Goal: Task Accomplishment & Management: Manage account settings

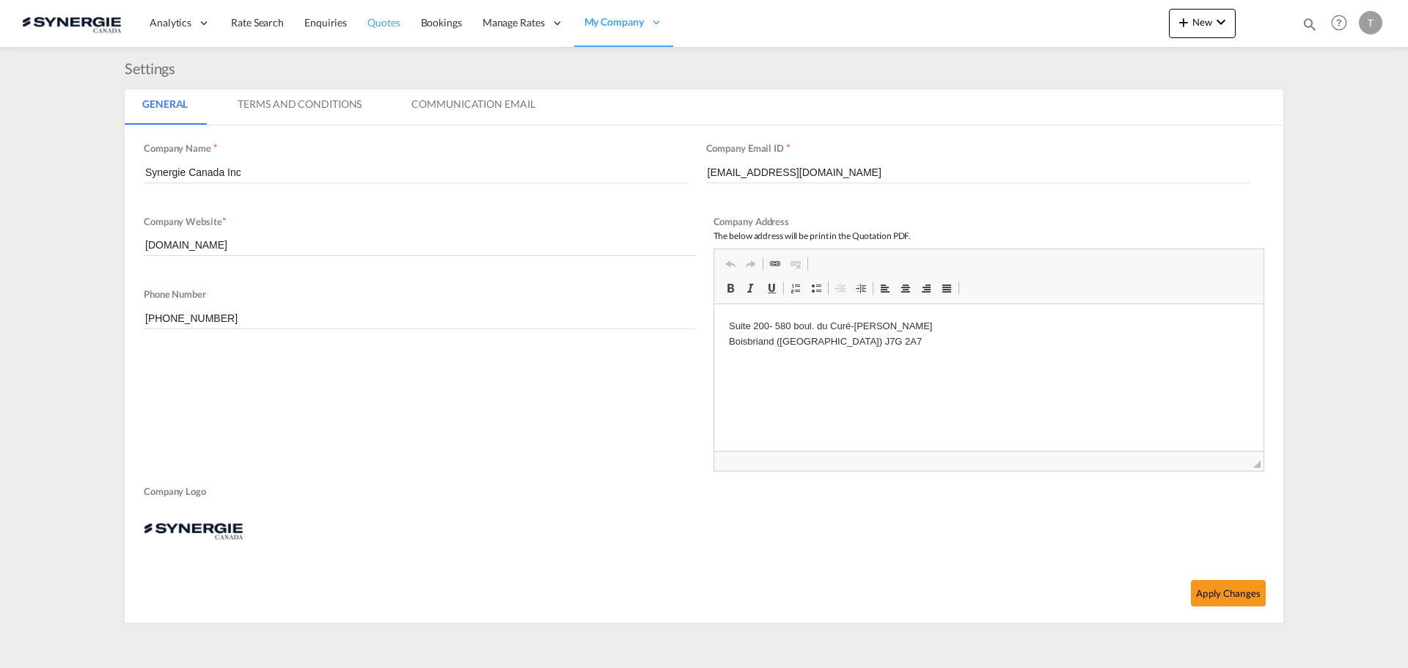
click at [390, 26] on span "Quotes" at bounding box center [384, 22] width 32 height 12
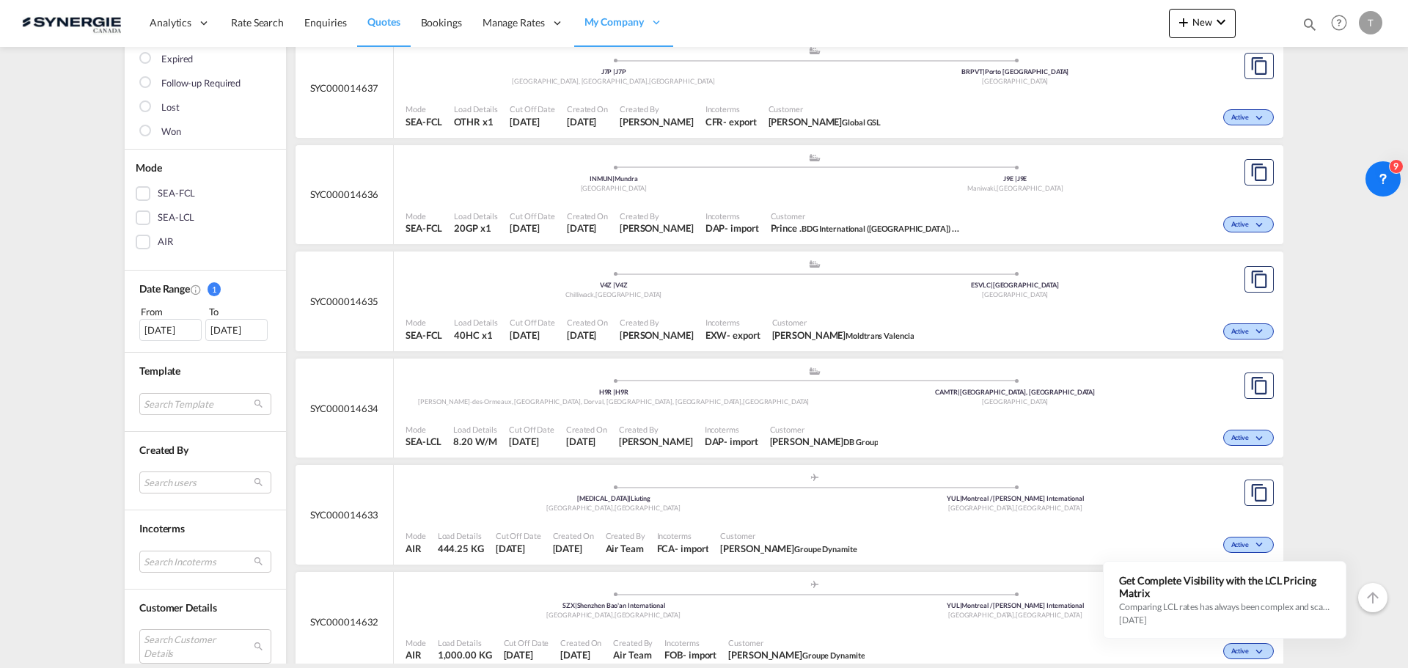
scroll to position [220, 0]
click at [161, 478] on md-select "Search users sugan T sugantha.rajan@freightfy.com raquel Jimenez raquel.jimenez…" at bounding box center [205, 480] width 132 height 22
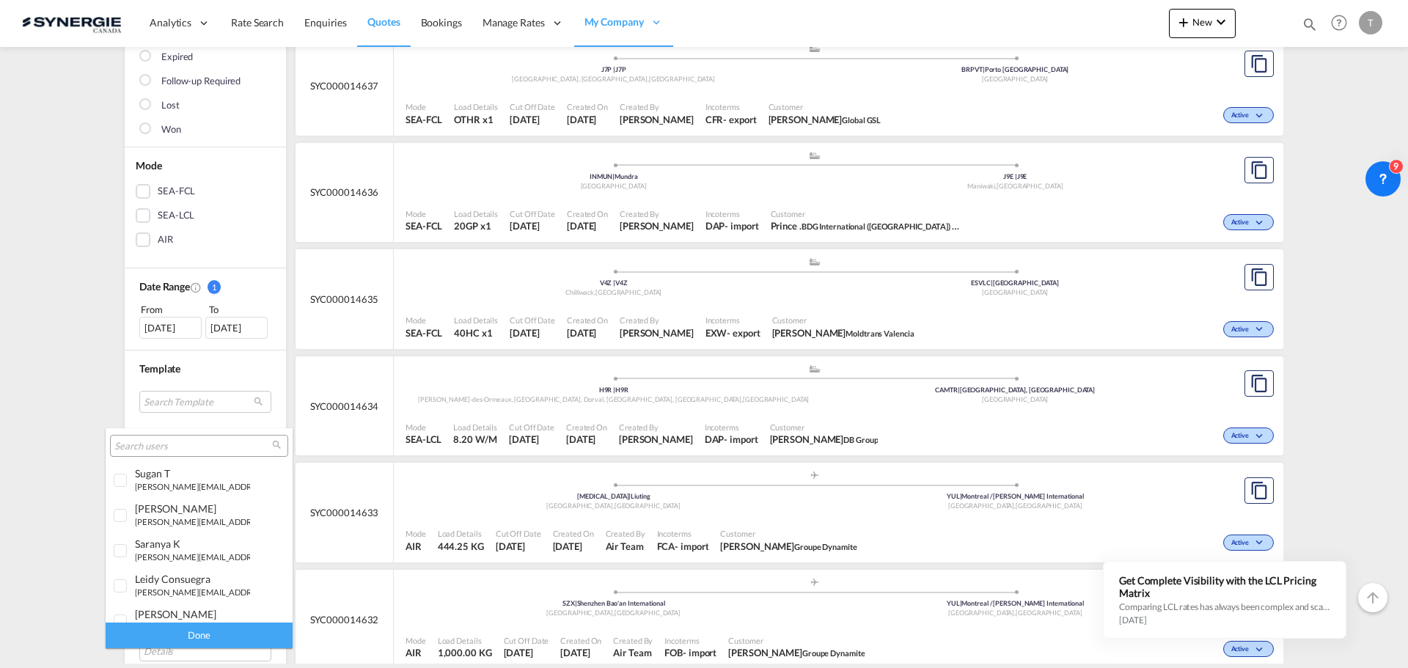
click at [150, 445] on input "search" at bounding box center [193, 446] width 158 height 13
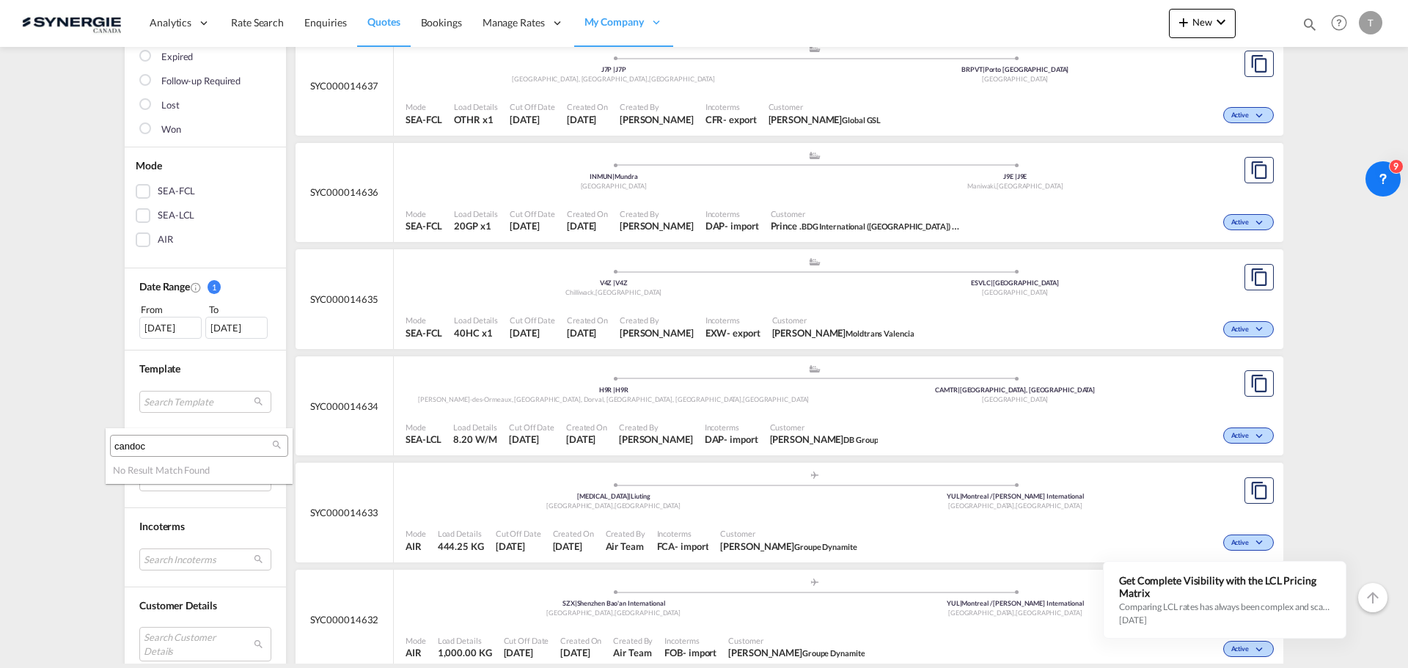
click at [161, 450] on input "candoc" at bounding box center [193, 446] width 158 height 13
type input "candock"
drag, startPoint x: 172, startPoint y: 439, endPoint x: -72, endPoint y: 412, distance: 245.8
click at [0, 412] on html "Analytics Reports Dashboard Rate Search Enquiries Quotes" at bounding box center [704, 334] width 1408 height 668
click at [20, 556] on md-backdrop at bounding box center [704, 334] width 1408 height 668
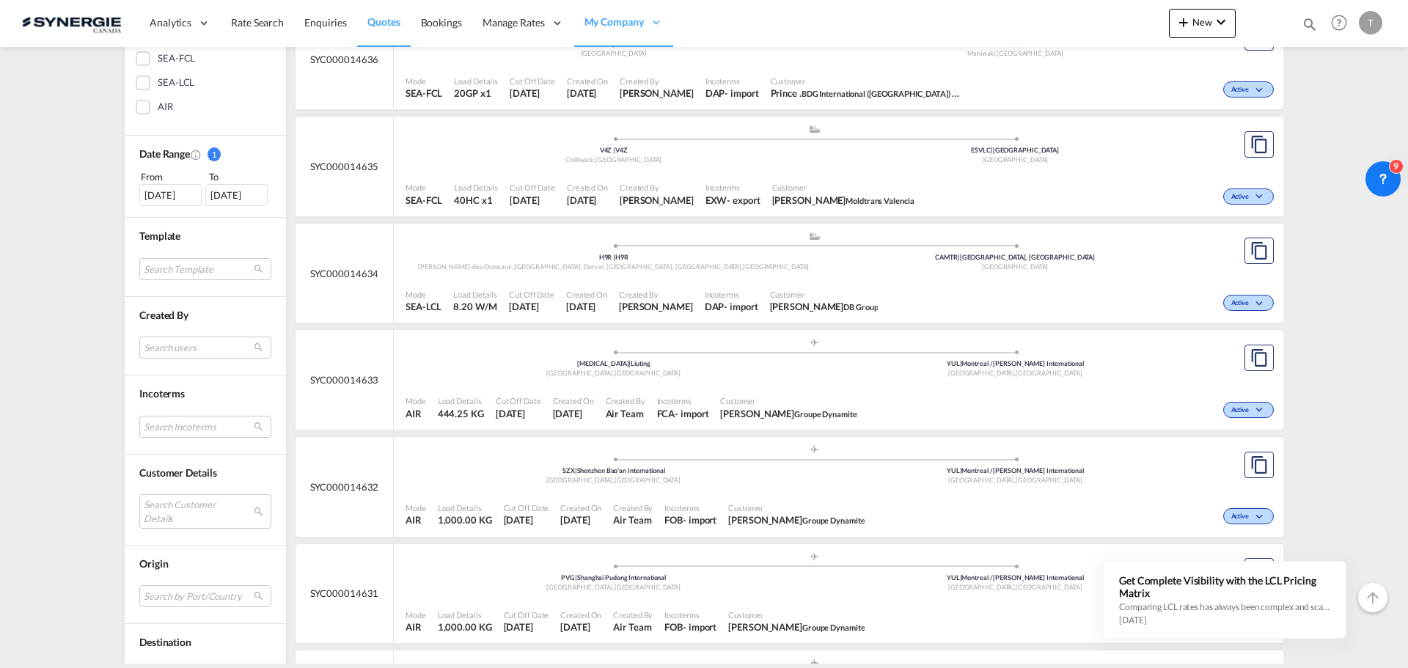
scroll to position [367, 0]
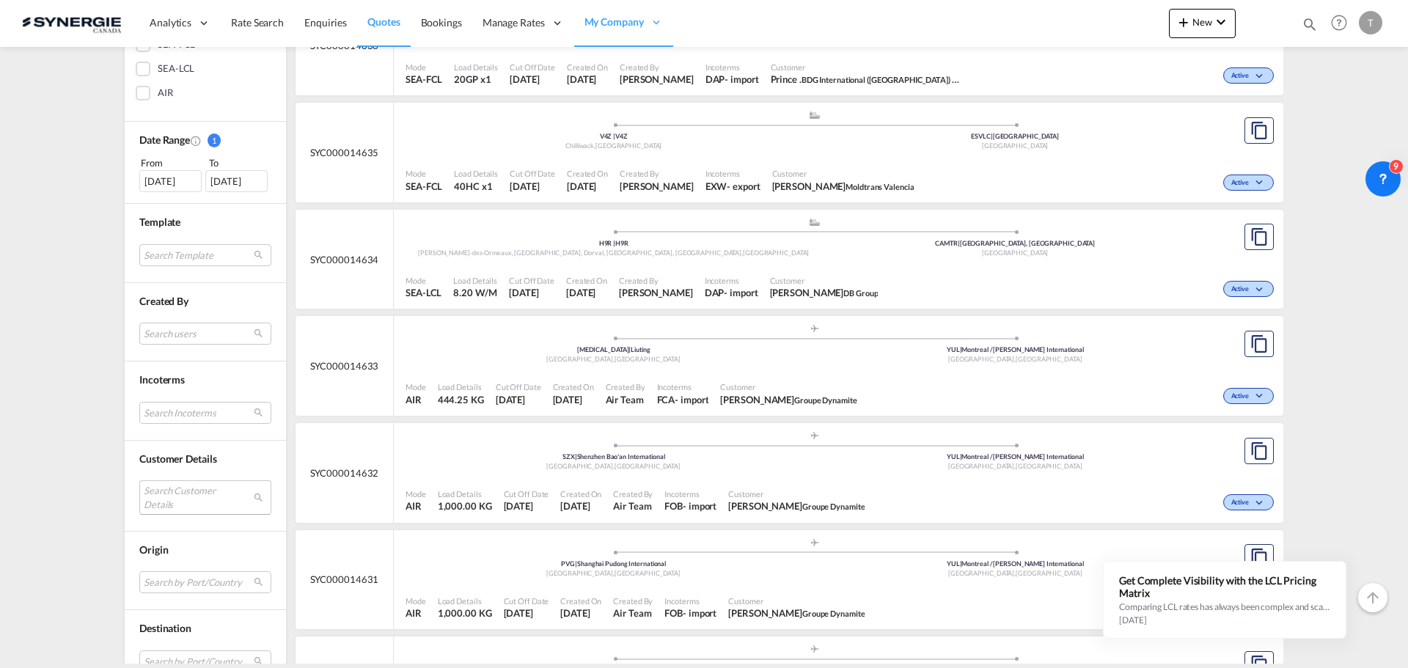
click at [177, 486] on md-select "Search Customer Details user name user prince . pricingindia@bdginternational.c…" at bounding box center [205, 497] width 132 height 34
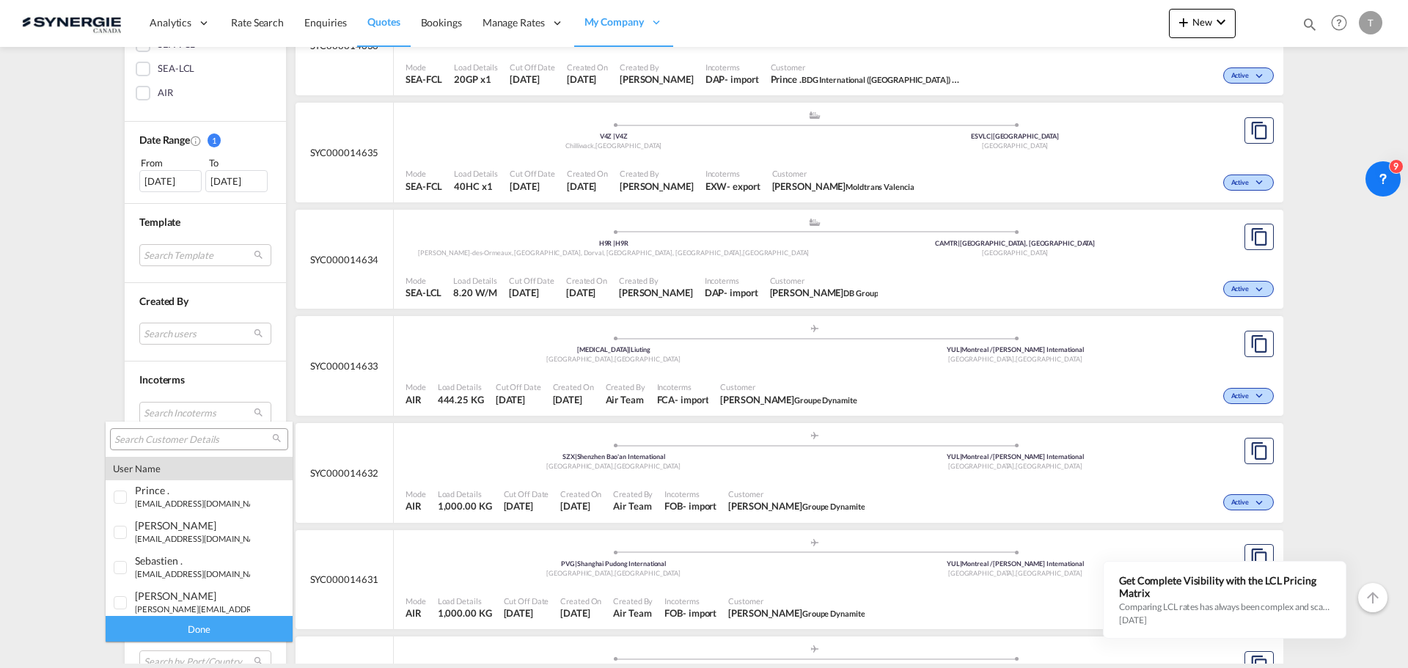
click at [129, 448] on div at bounding box center [199, 439] width 178 height 22
click at [142, 439] on input "search" at bounding box center [193, 440] width 158 height 13
paste input "candock"
type input "candock"
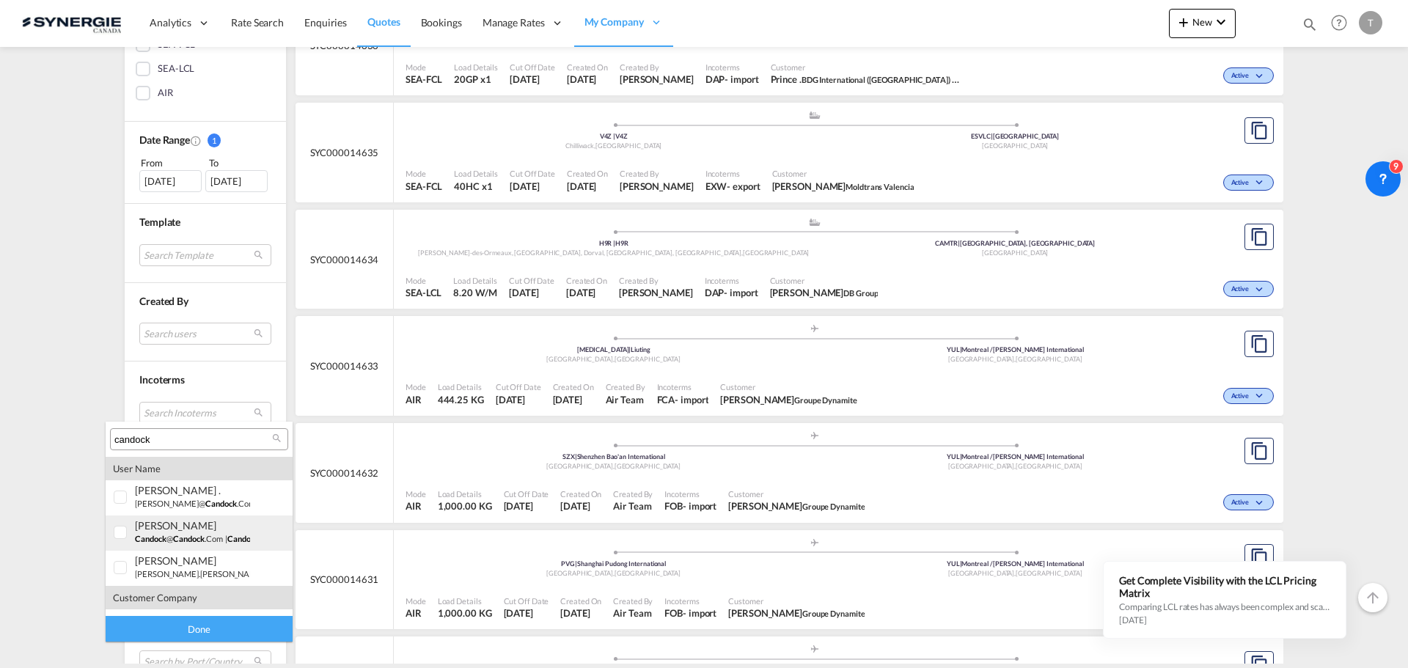
scroll to position [29, 0]
click at [153, 605] on md-option "company candock" at bounding box center [199, 598] width 187 height 35
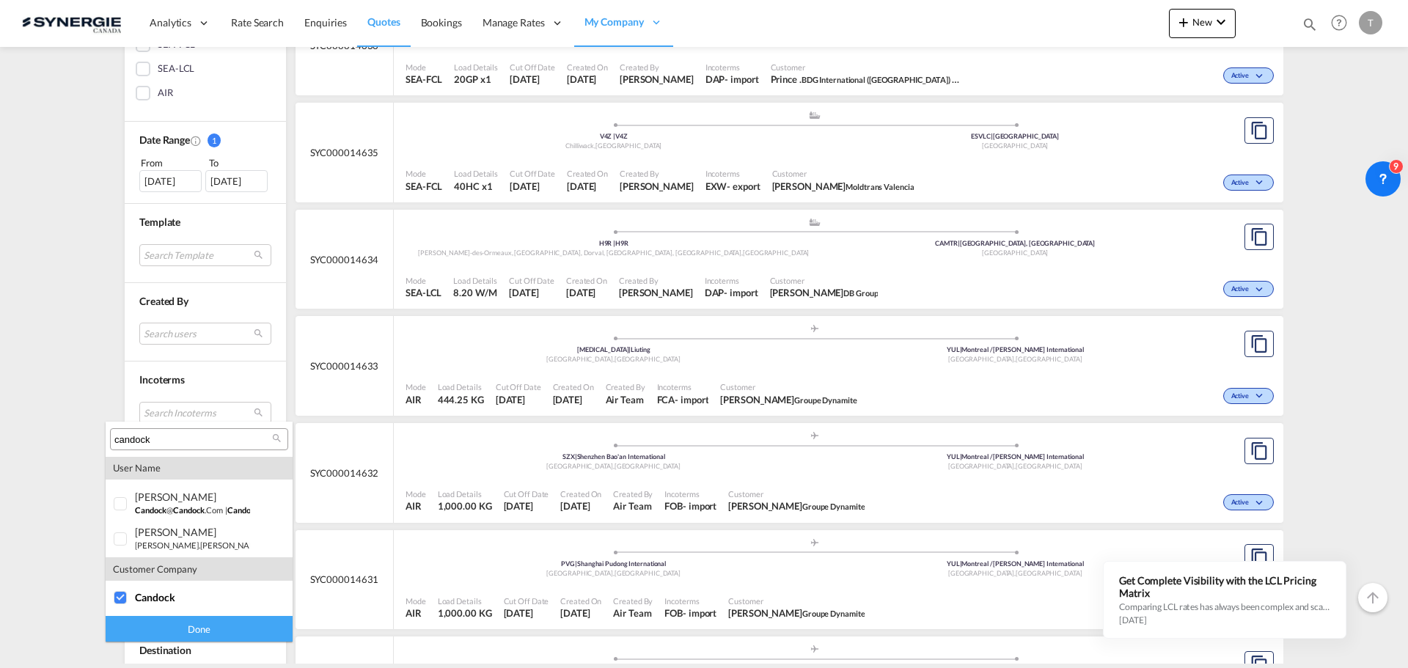
click at [170, 624] on div "Done" at bounding box center [199, 629] width 187 height 26
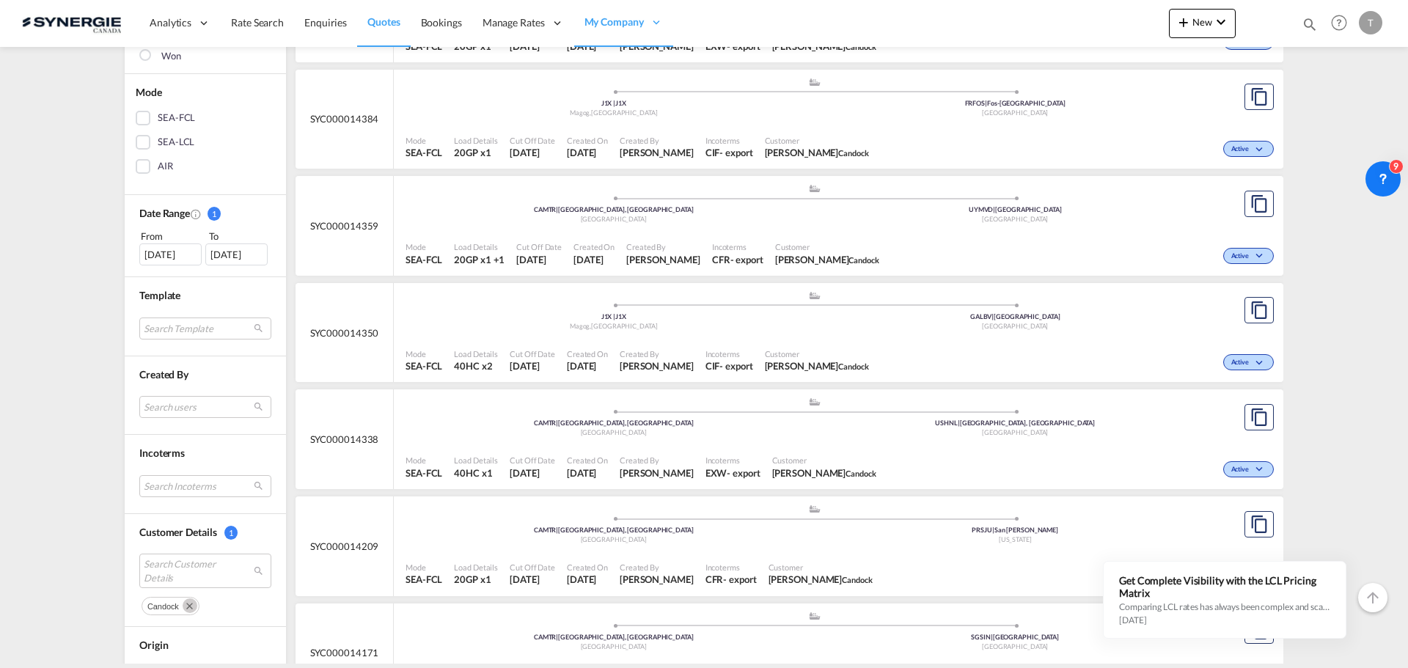
scroll to position [0, 0]
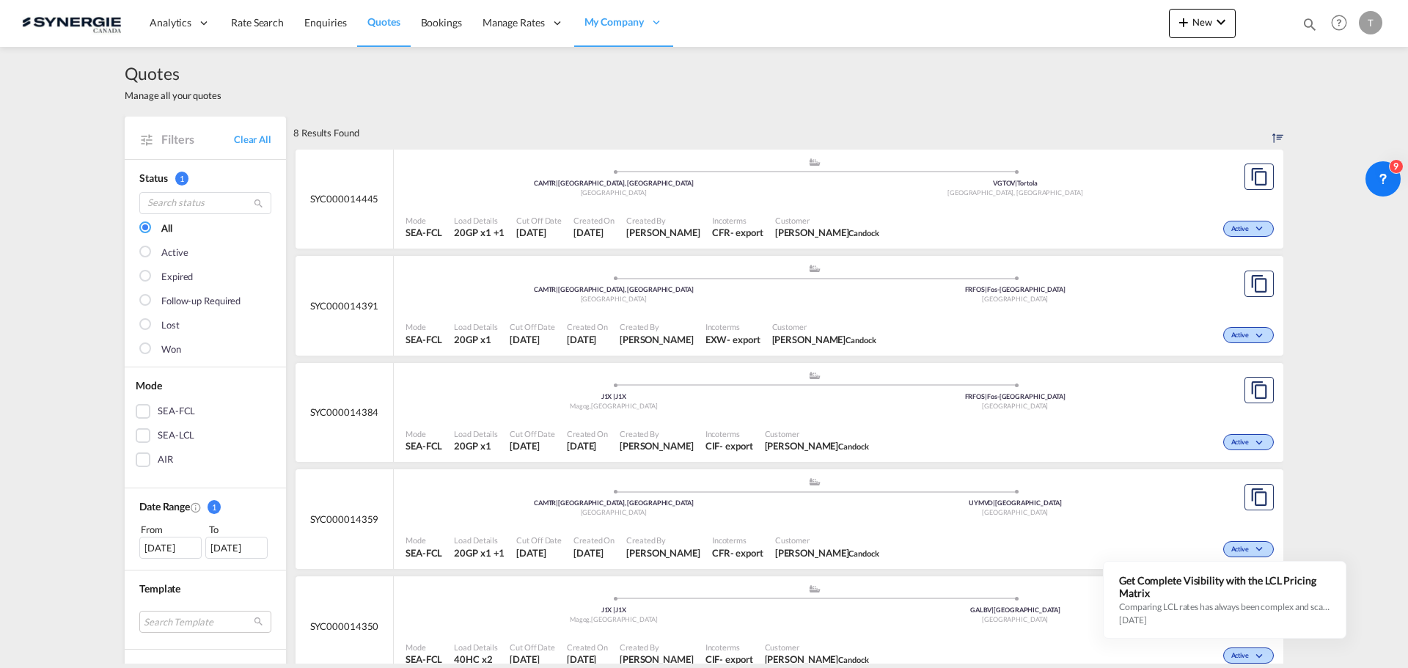
click at [353, 219] on div "SYC000014445" at bounding box center [345, 200] width 98 height 100
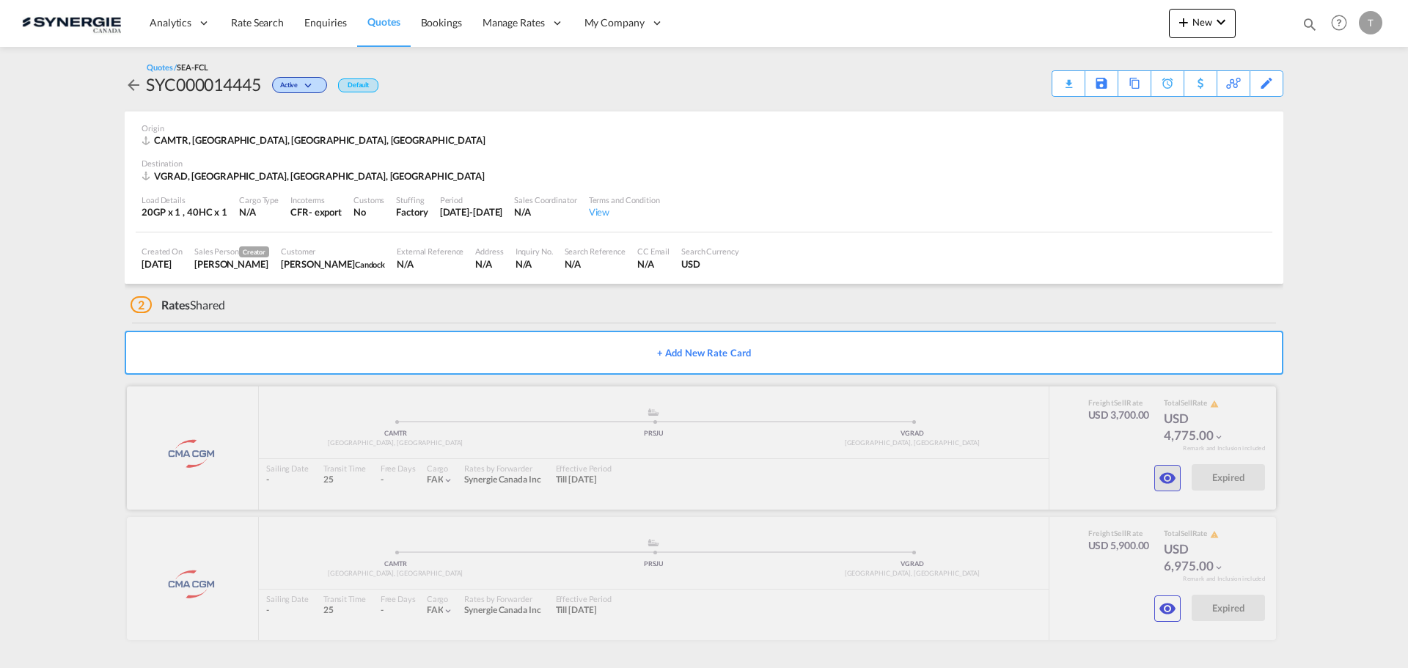
click at [1160, 480] on md-icon "icon-eye" at bounding box center [1168, 478] width 18 height 18
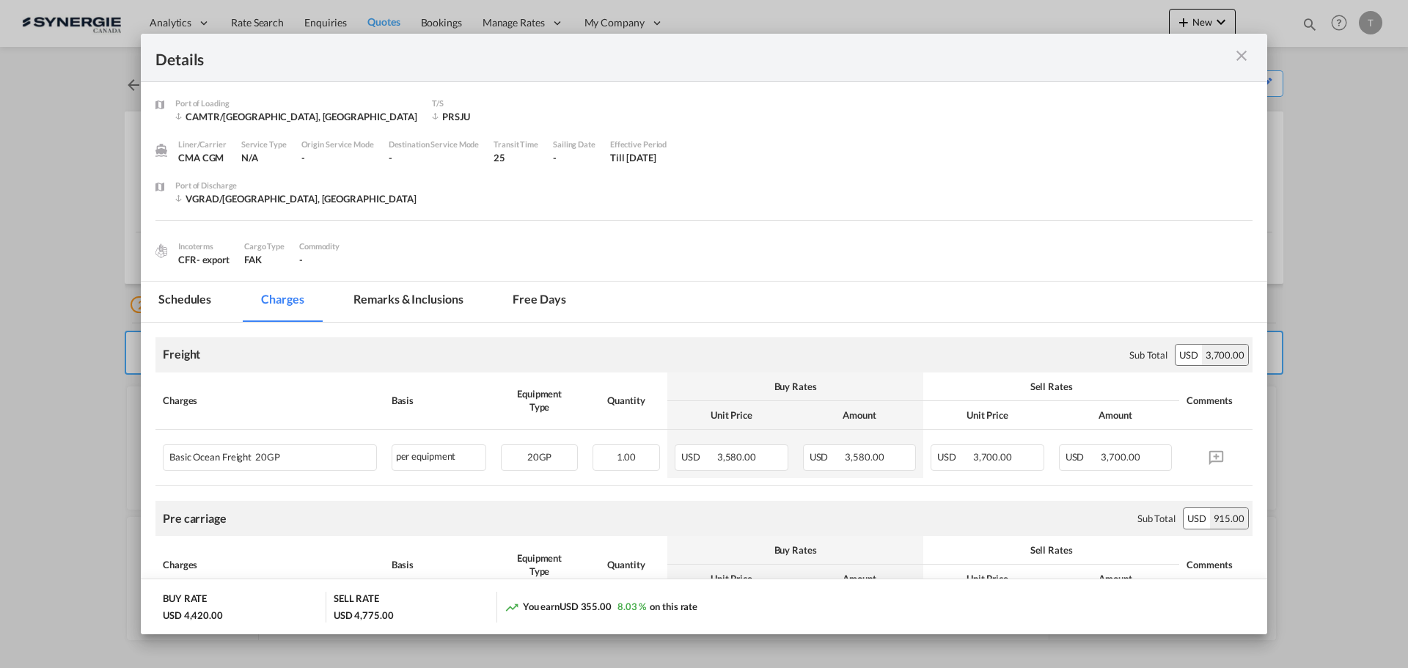
click at [1236, 58] on md-icon "icon-close m-3 fg-AAA8AD cursor" at bounding box center [1242, 56] width 18 height 18
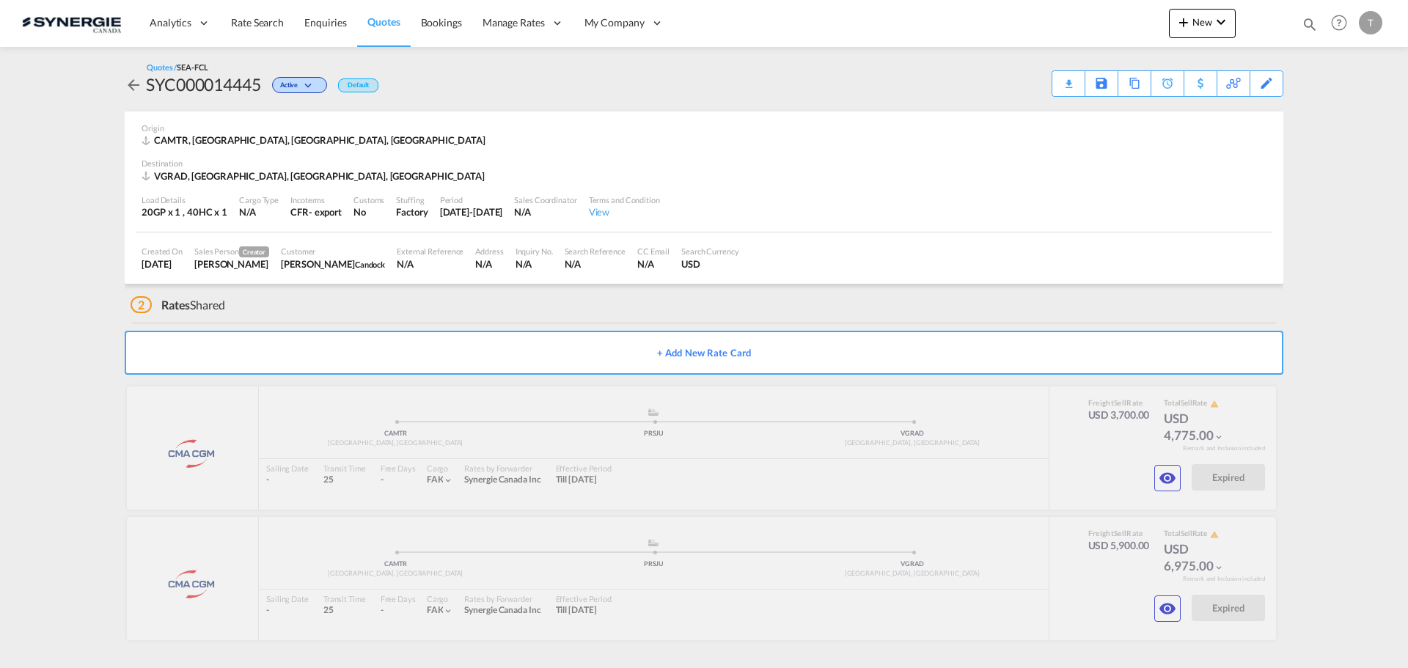
click at [128, 83] on md-icon "icon-arrow-left" at bounding box center [134, 85] width 18 height 18
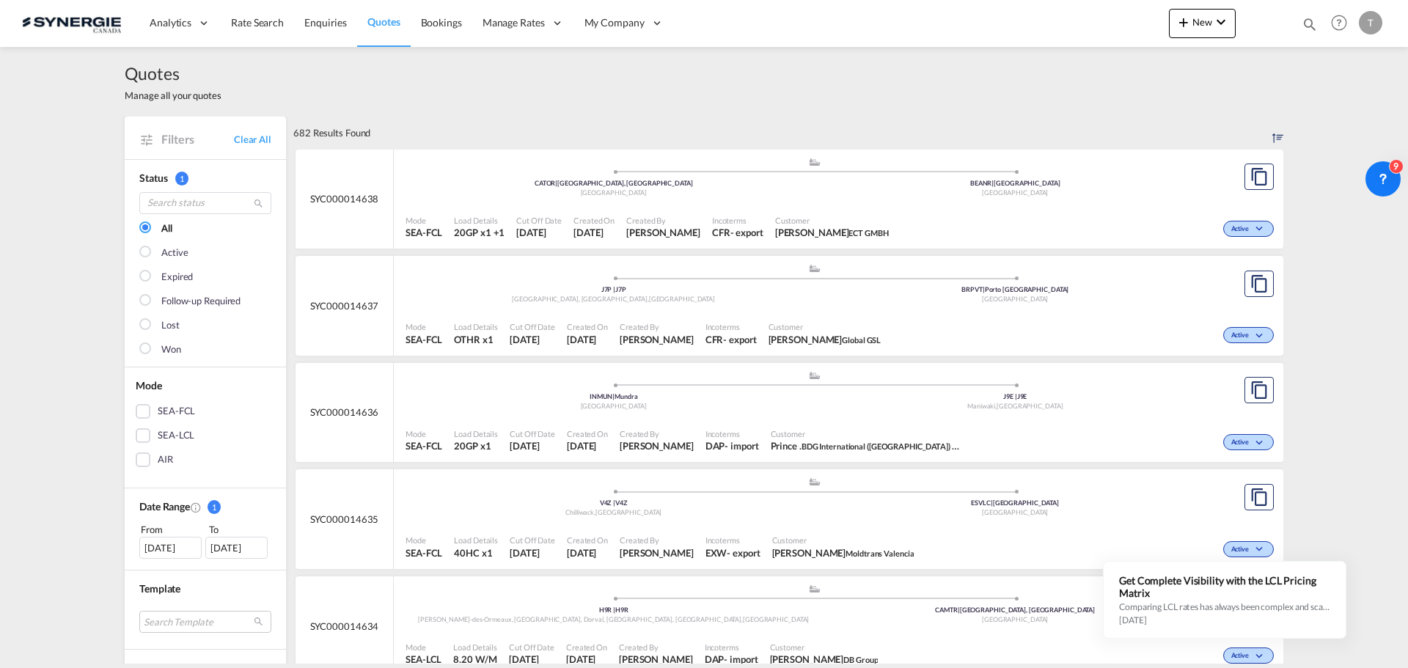
click at [1305, 18] on md-icon "icon-magnify" at bounding box center [1310, 24] width 16 height 16
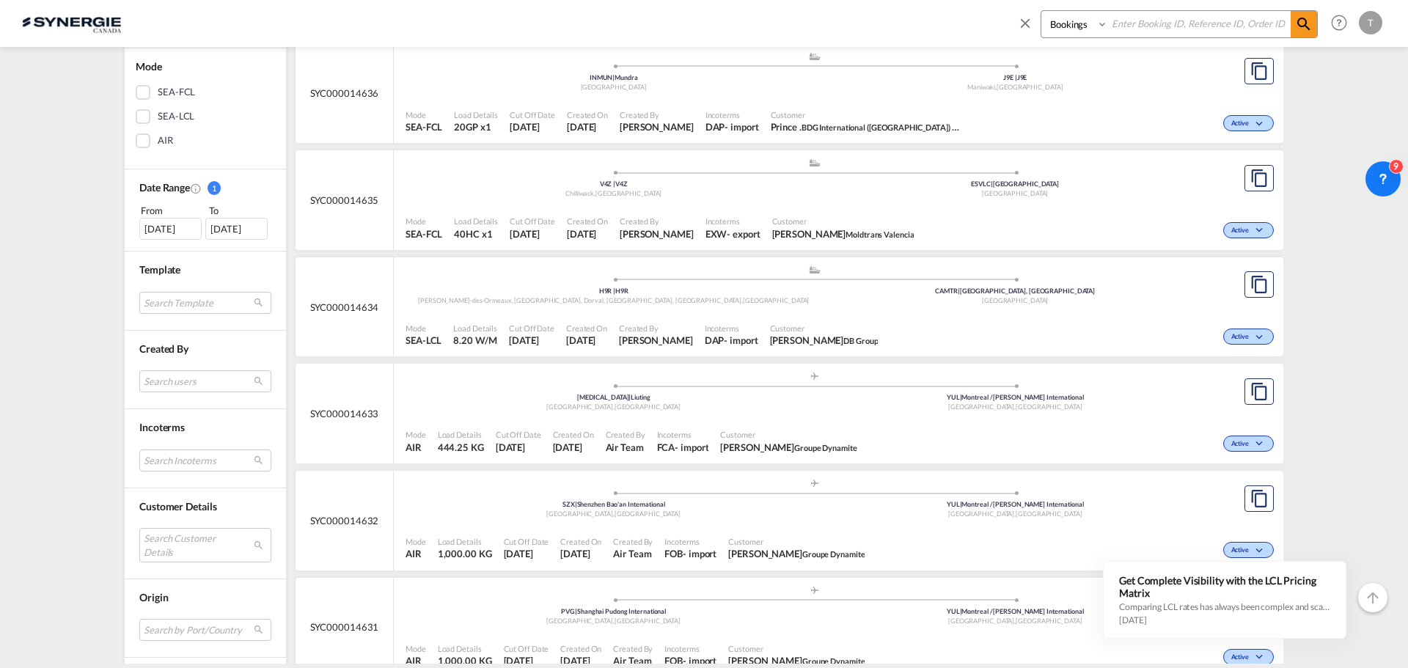
scroll to position [220, 0]
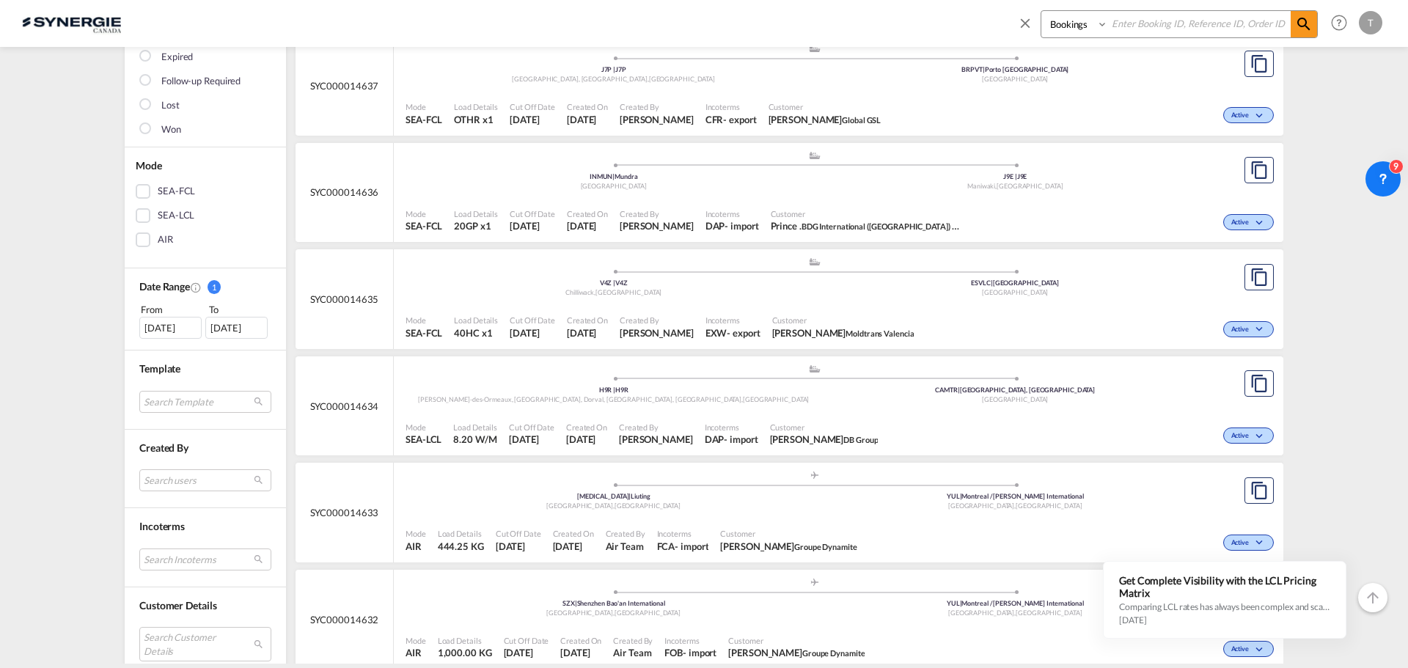
click at [1151, 21] on input at bounding box center [1199, 24] width 183 height 26
click at [1090, 26] on select "Bookings Quotes Enquiries" at bounding box center [1077, 24] width 70 height 26
select select "Quotes"
click at [1042, 11] on select "Bookings Quotes Enquiries" at bounding box center [1077, 24] width 70 height 26
click at [1126, 23] on input at bounding box center [1199, 24] width 183 height 26
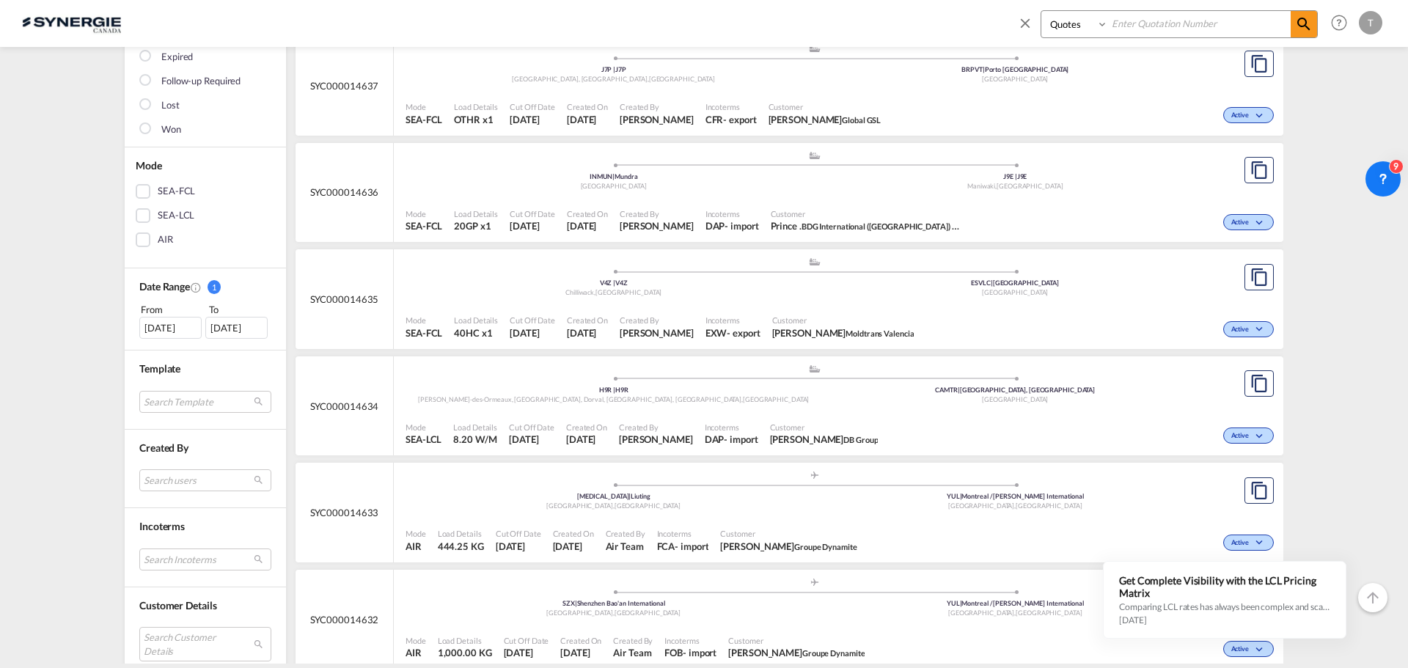
paste input "SYC000014391"
type input "SYC000014391"
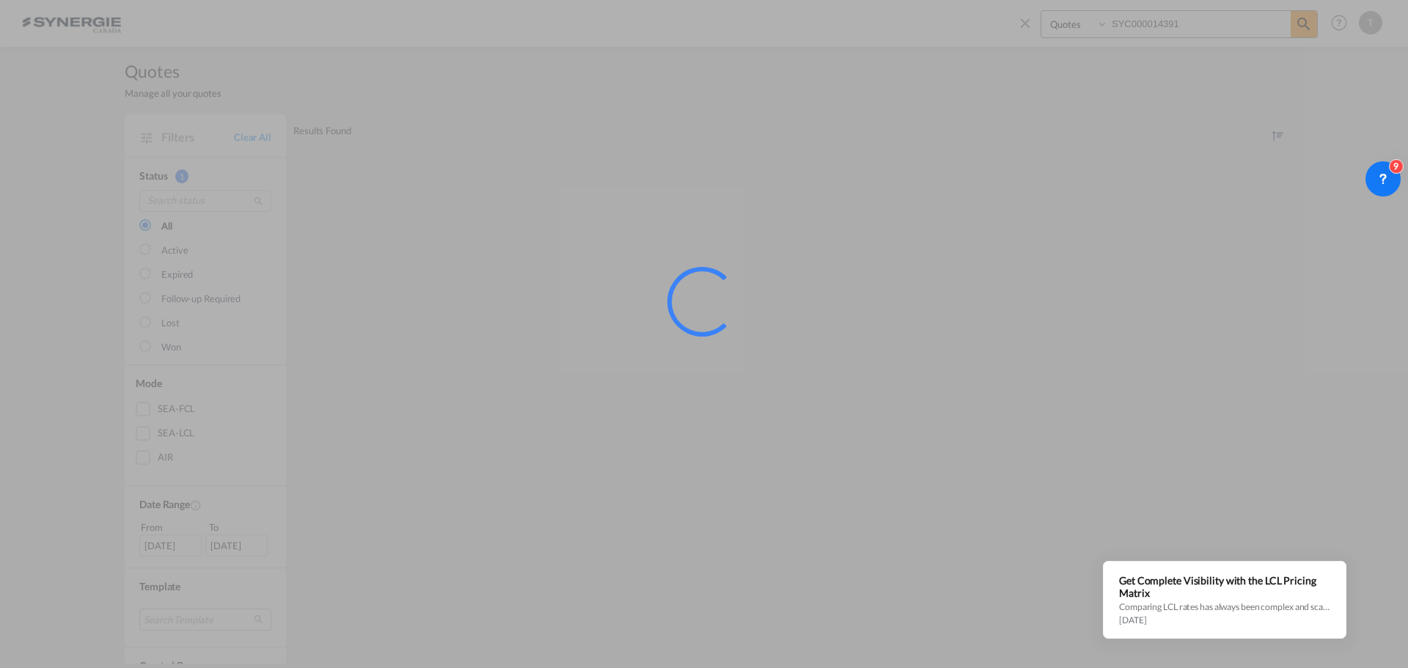
scroll to position [0, 0]
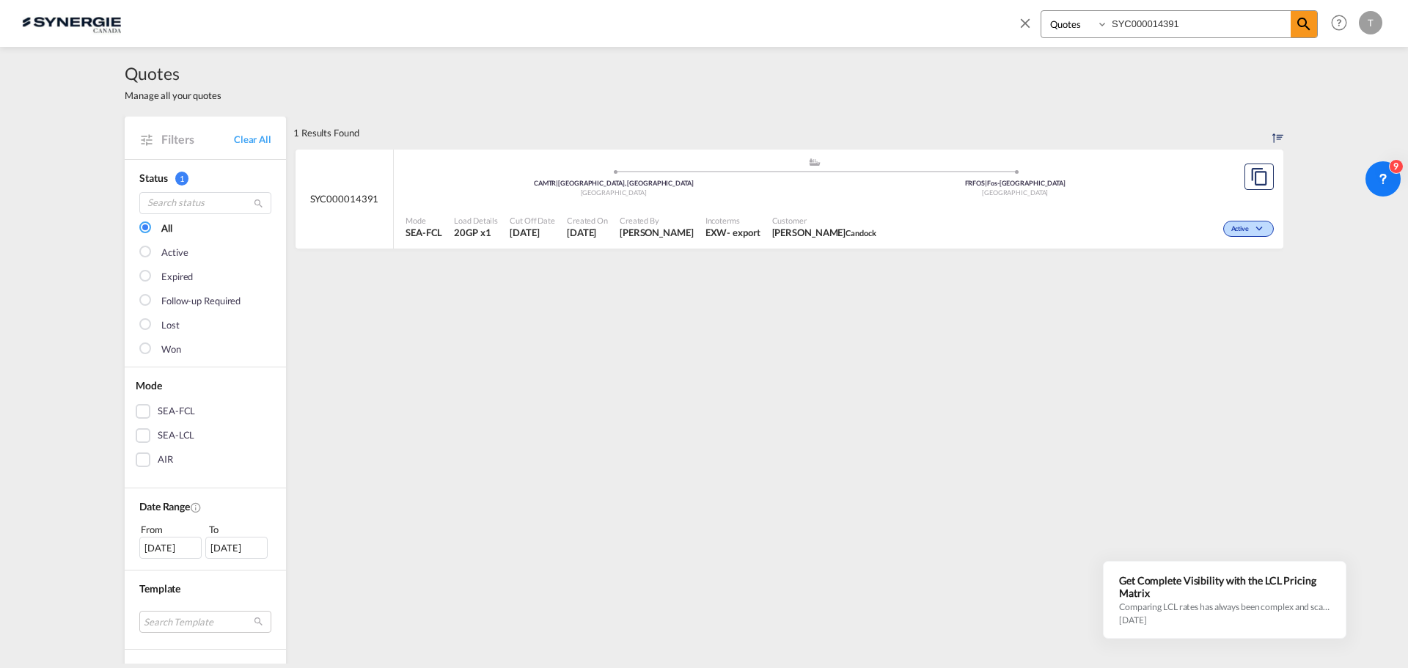
click at [944, 222] on div "Active" at bounding box center [1079, 227] width 395 height 37
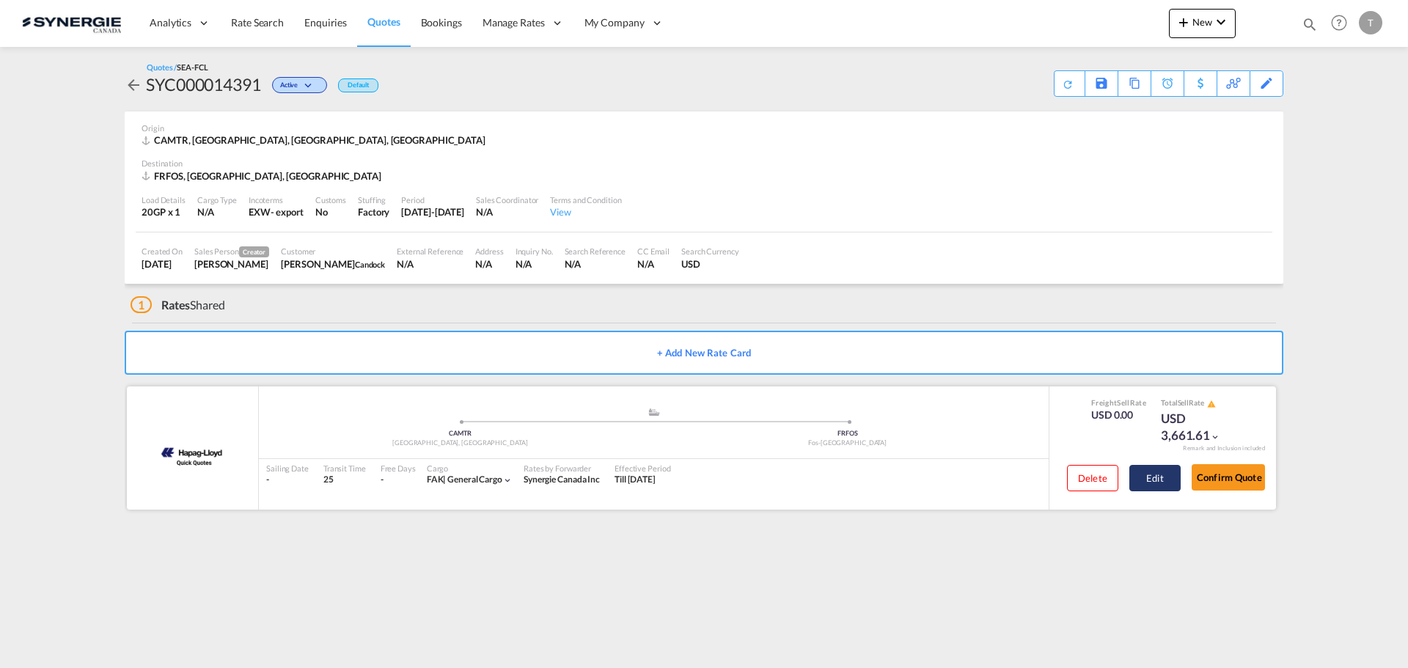
click at [1146, 487] on button "Edit" at bounding box center [1155, 478] width 51 height 26
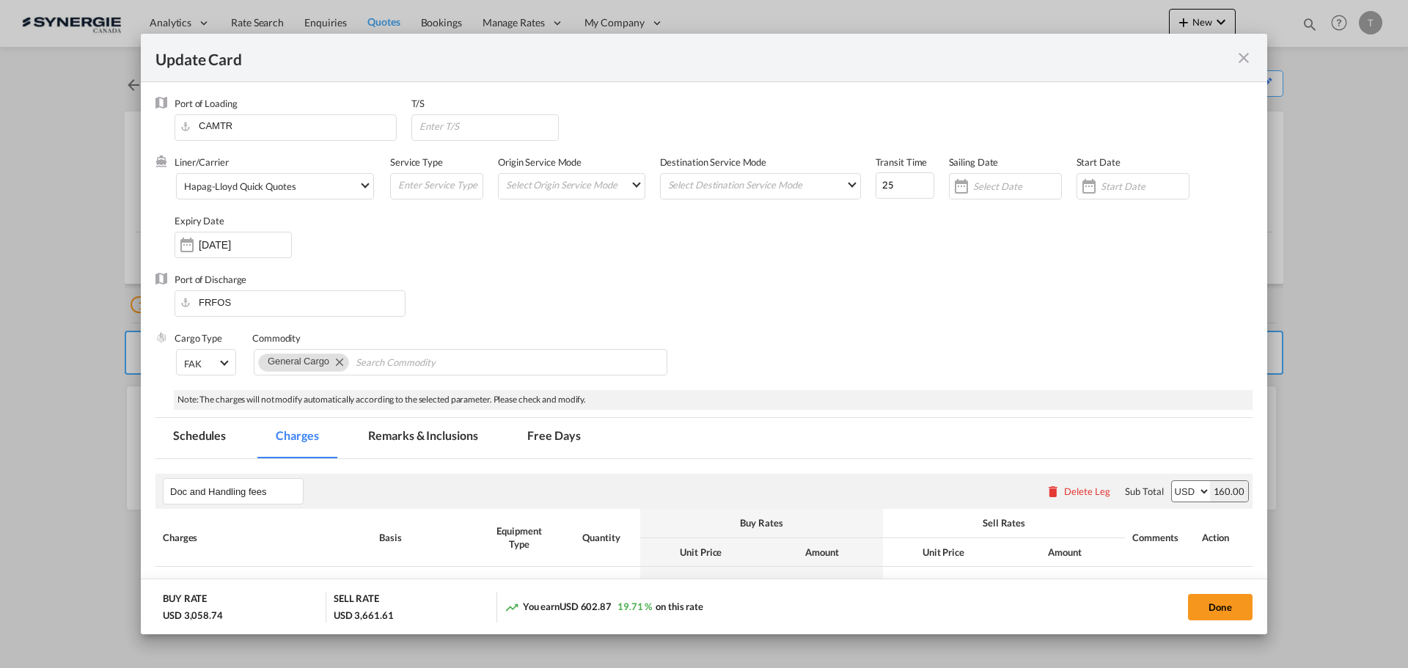
select select "per B/L"
select select "per shipment"
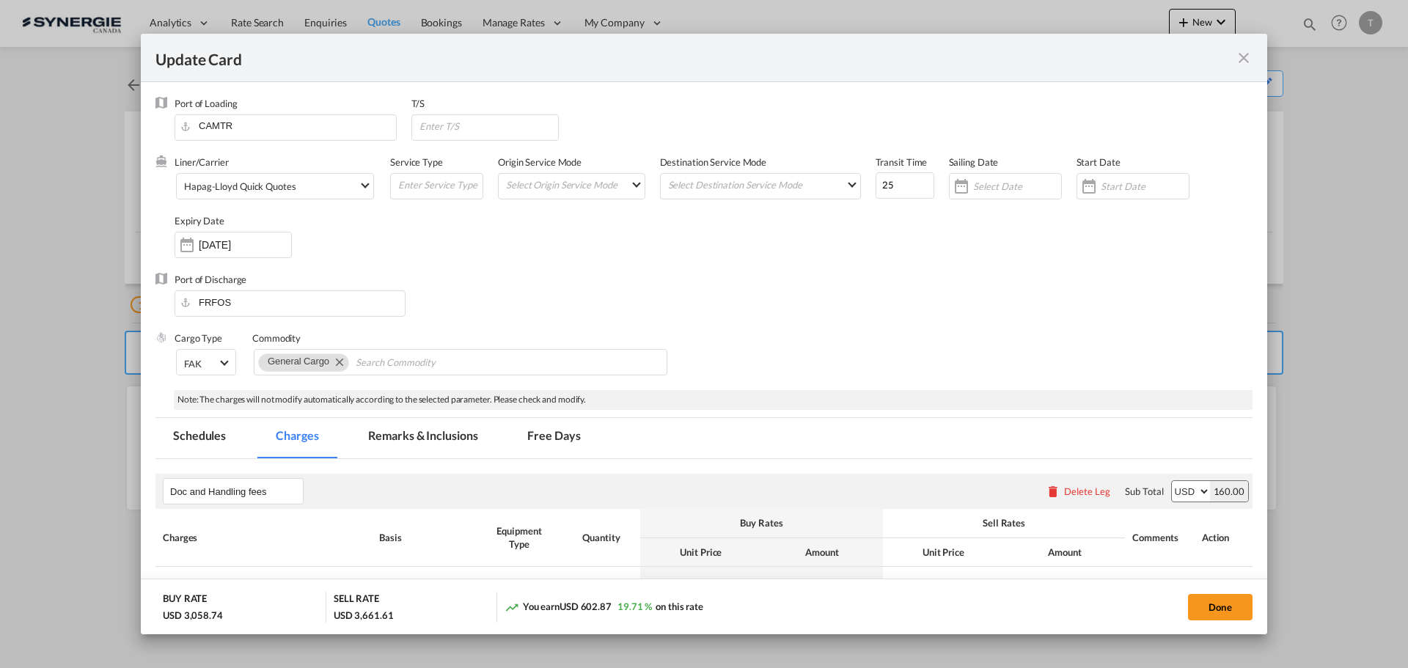
select select "per container"
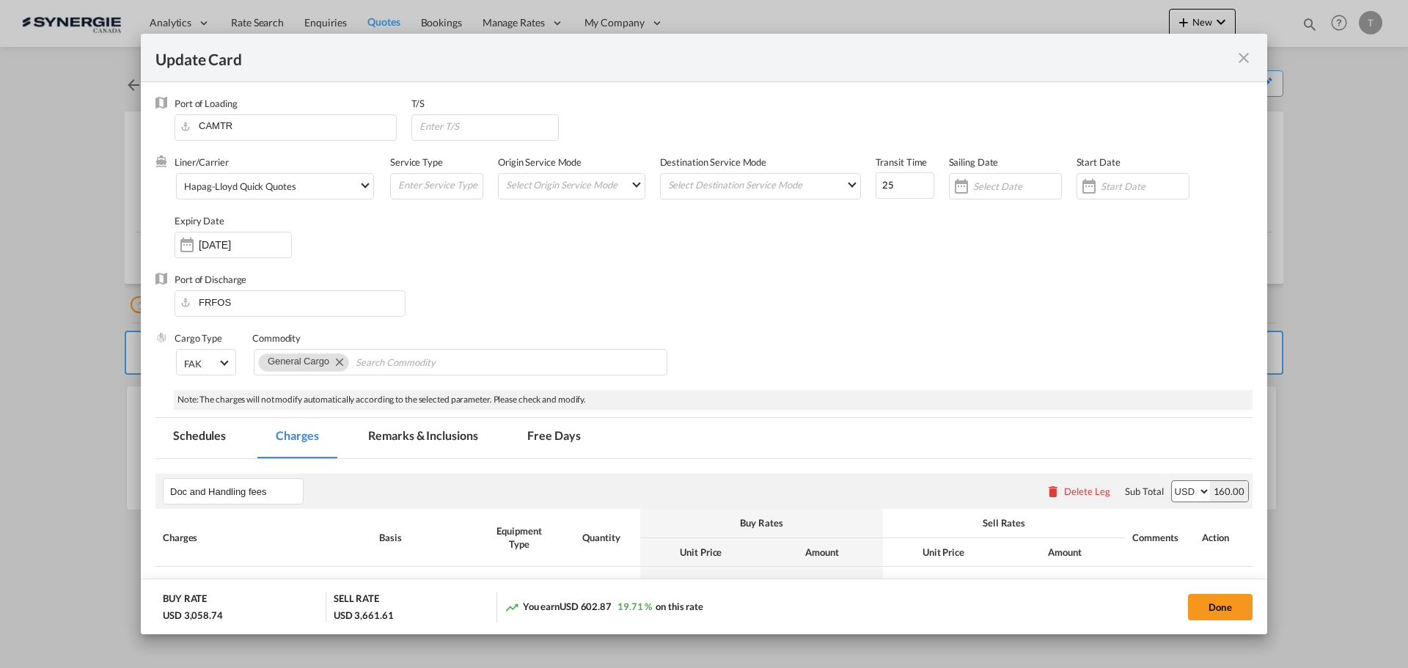
select select "per container"
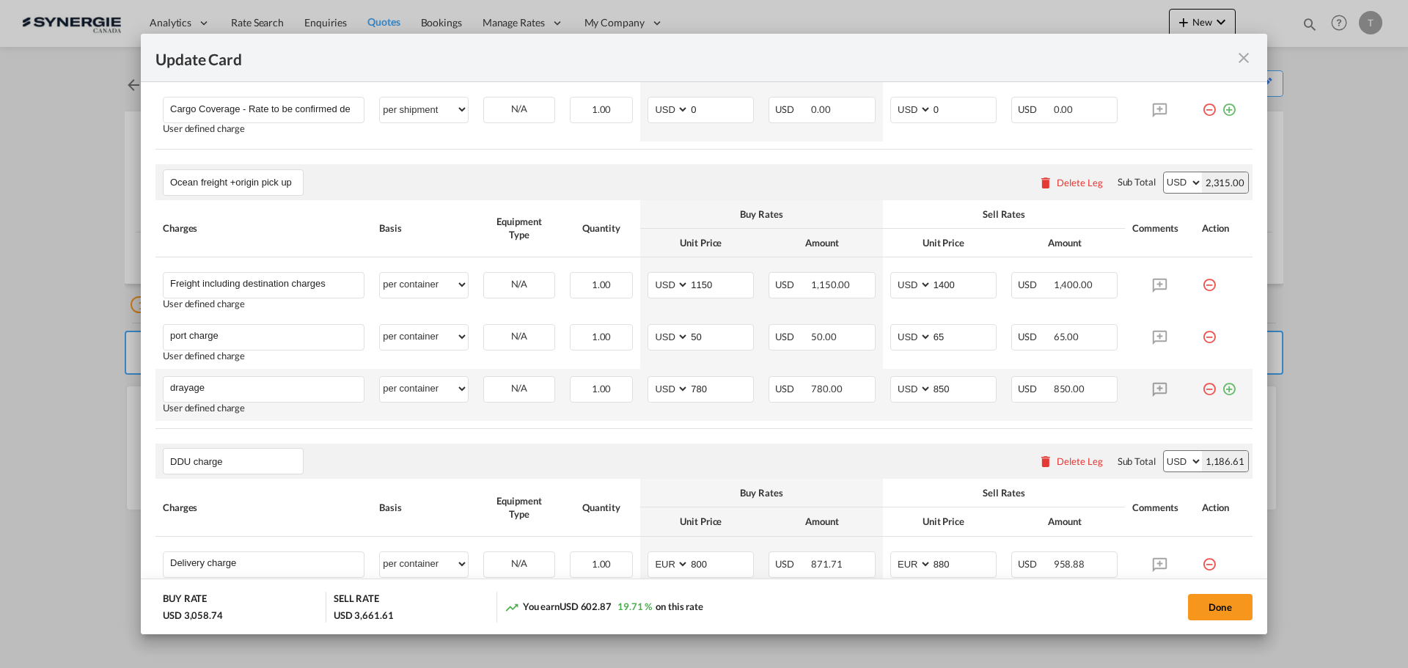
scroll to position [812, 0]
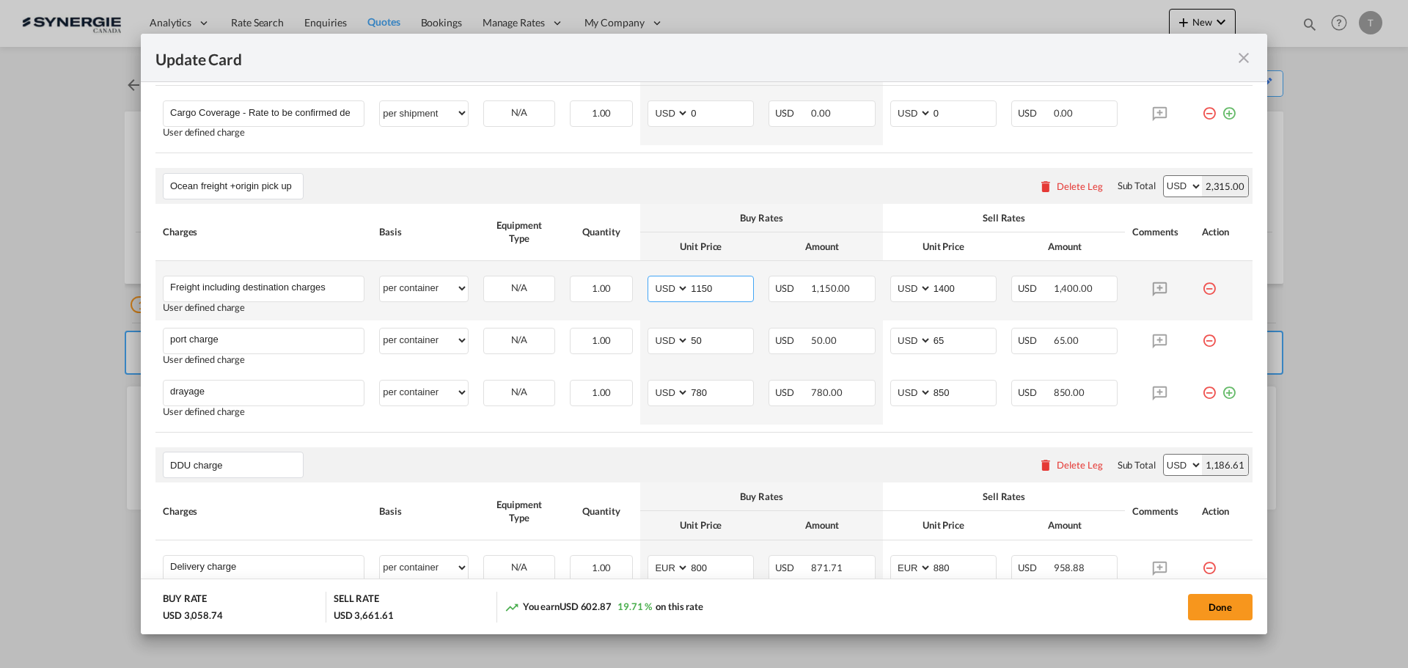
click at [726, 287] on input "1150" at bounding box center [722, 288] width 64 height 22
drag, startPoint x: 726, startPoint y: 287, endPoint x: 673, endPoint y: 287, distance: 52.8
click at [673, 287] on md-input-container "AED AFN ALL AMD ANG AOA ARS AUD AWG AZN BAM BBD BDT BGN BHD BIF BMD BND [PERSON…" at bounding box center [701, 289] width 106 height 26
type input "1150"
drag, startPoint x: 971, startPoint y: 284, endPoint x: 909, endPoint y: 284, distance: 62.4
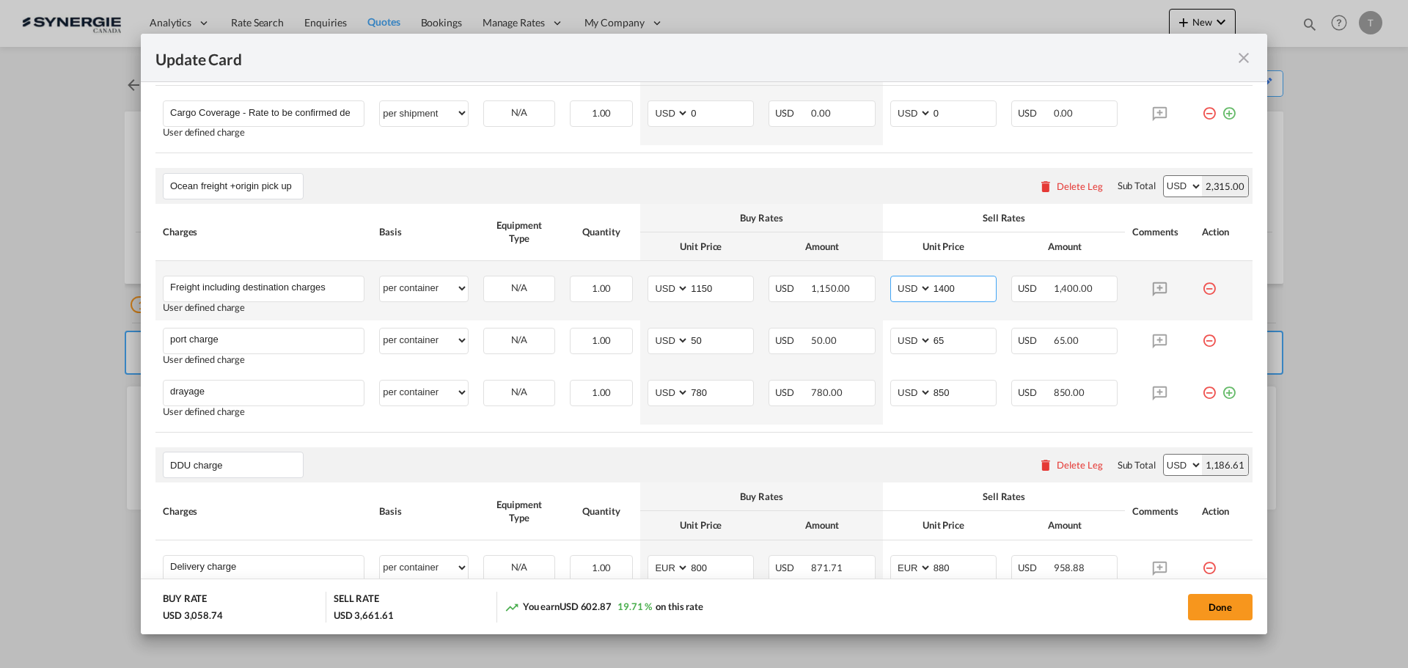
click at [909, 284] on md-input-container "AED AFN ALL AMD ANG AOA ARS AUD AWG AZN BAM BBD BDT BGN BHD BIF BMD BND [PERSON…" at bounding box center [944, 289] width 106 height 26
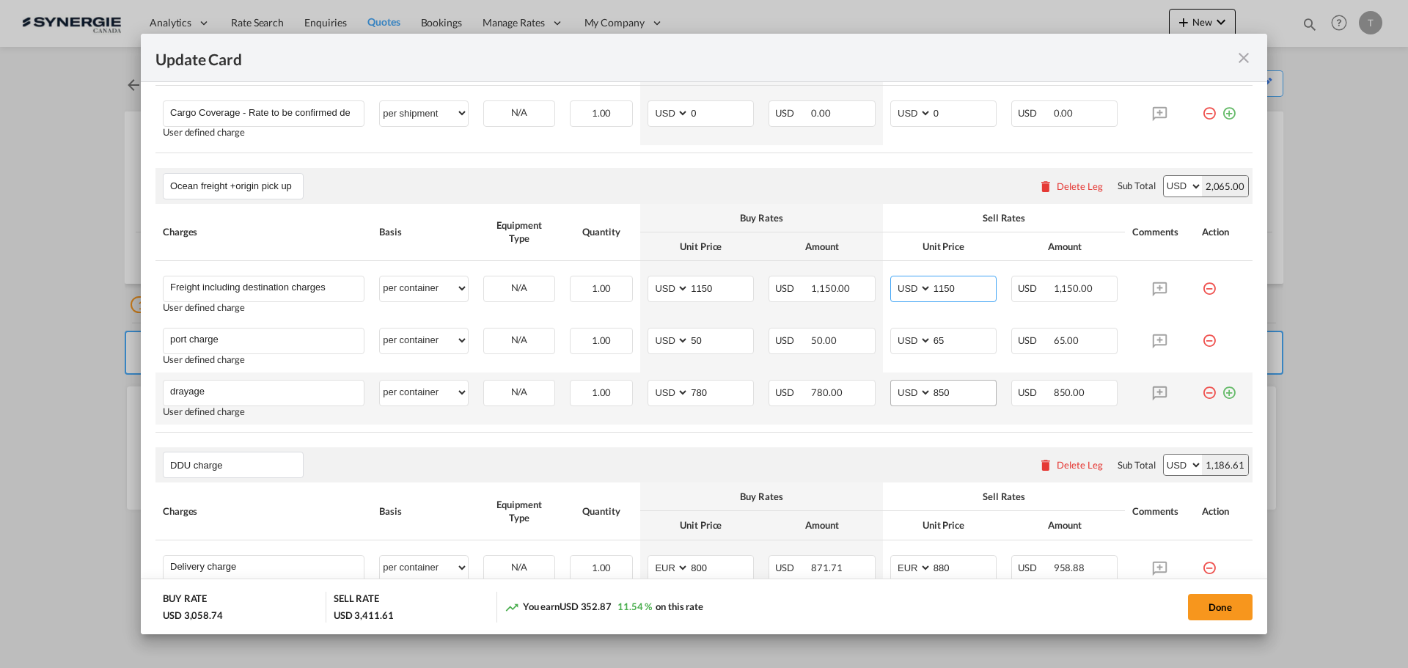
type input "1150"
drag, startPoint x: 961, startPoint y: 392, endPoint x: 924, endPoint y: 395, distance: 36.7
click at [932, 395] on input "850" at bounding box center [964, 392] width 64 height 22
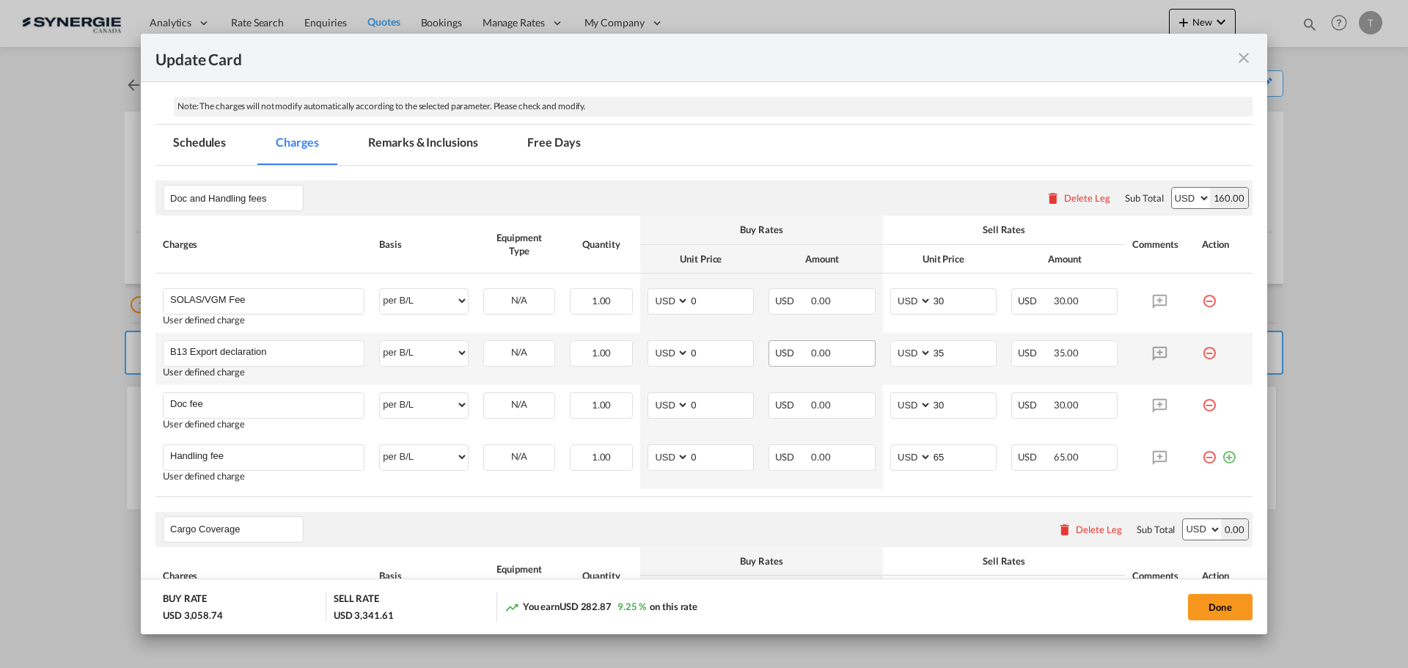
scroll to position [0, 0]
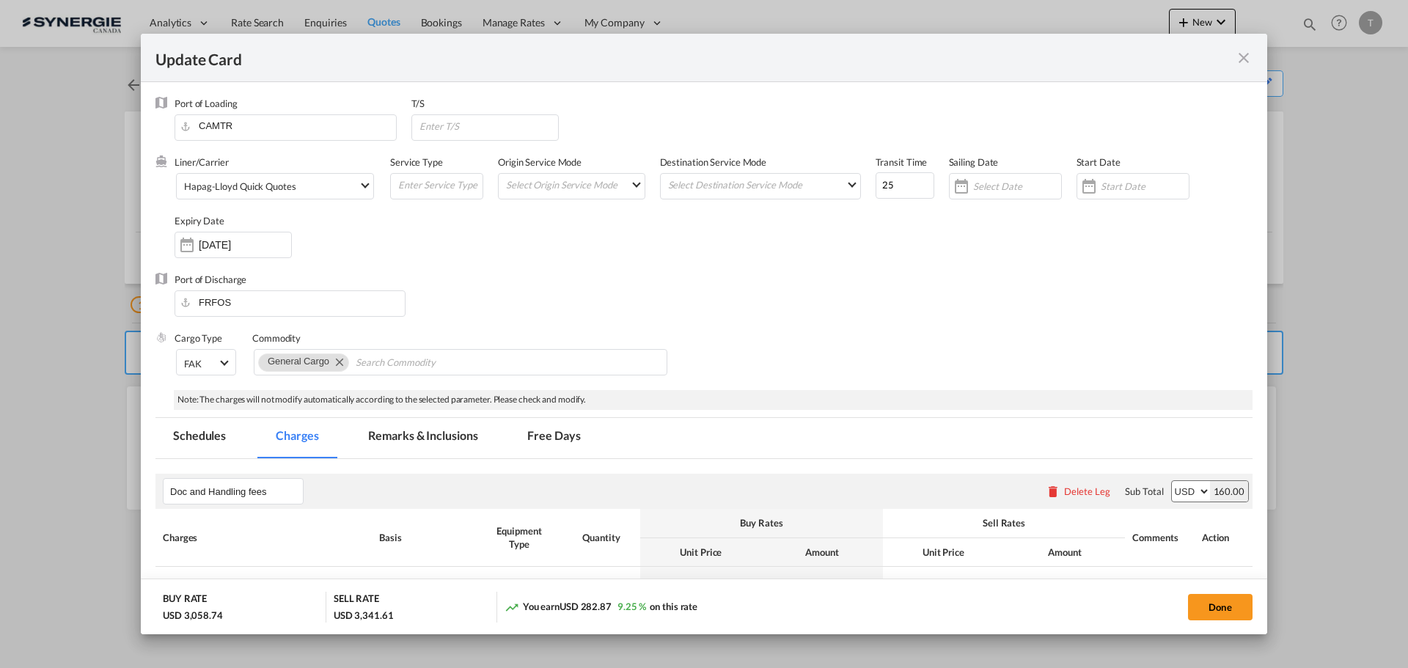
type input "780"
click at [1241, 55] on md-icon "icon-close fg-AAA8AD m-0 pointer" at bounding box center [1244, 58] width 18 height 18
